Goal: Task Accomplishment & Management: Manage account settings

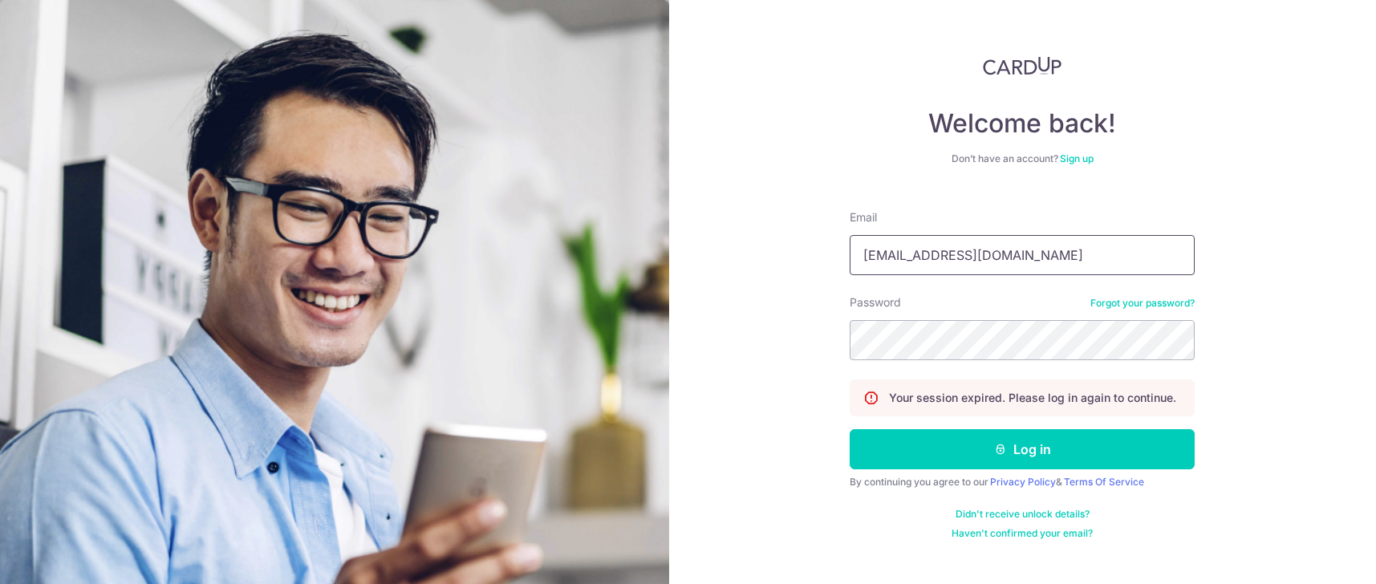
click at [999, 248] on input "[EMAIL_ADDRESS][DOMAIN_NAME]" at bounding box center [1021, 255] width 345 height 40
type input "[EMAIL_ADDRESS][DOMAIN_NAME]"
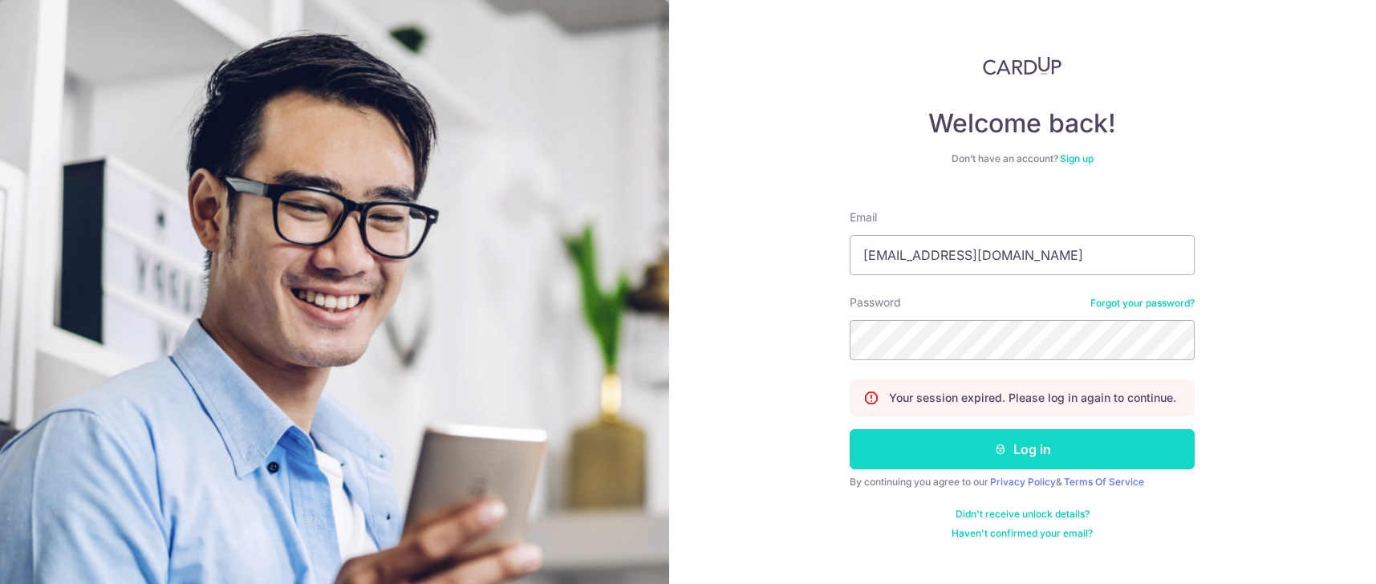
click at [1024, 453] on button "Log in" at bounding box center [1021, 449] width 345 height 40
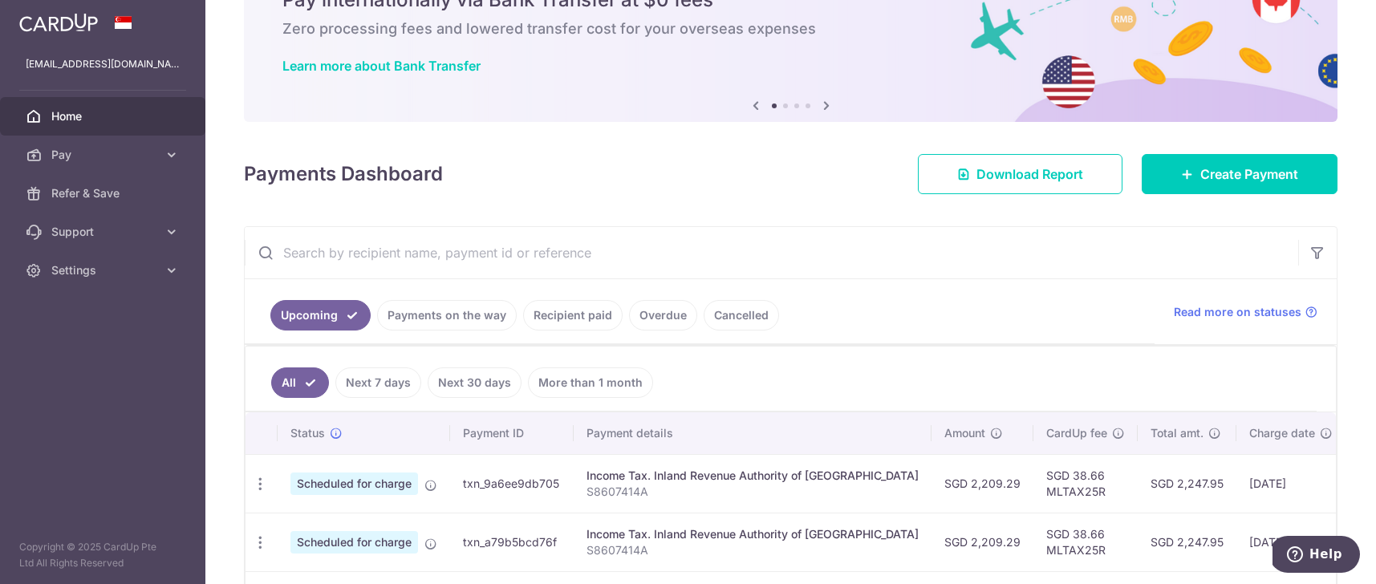
scroll to position [130, 0]
